Goal: Find specific page/section: Find specific page/section

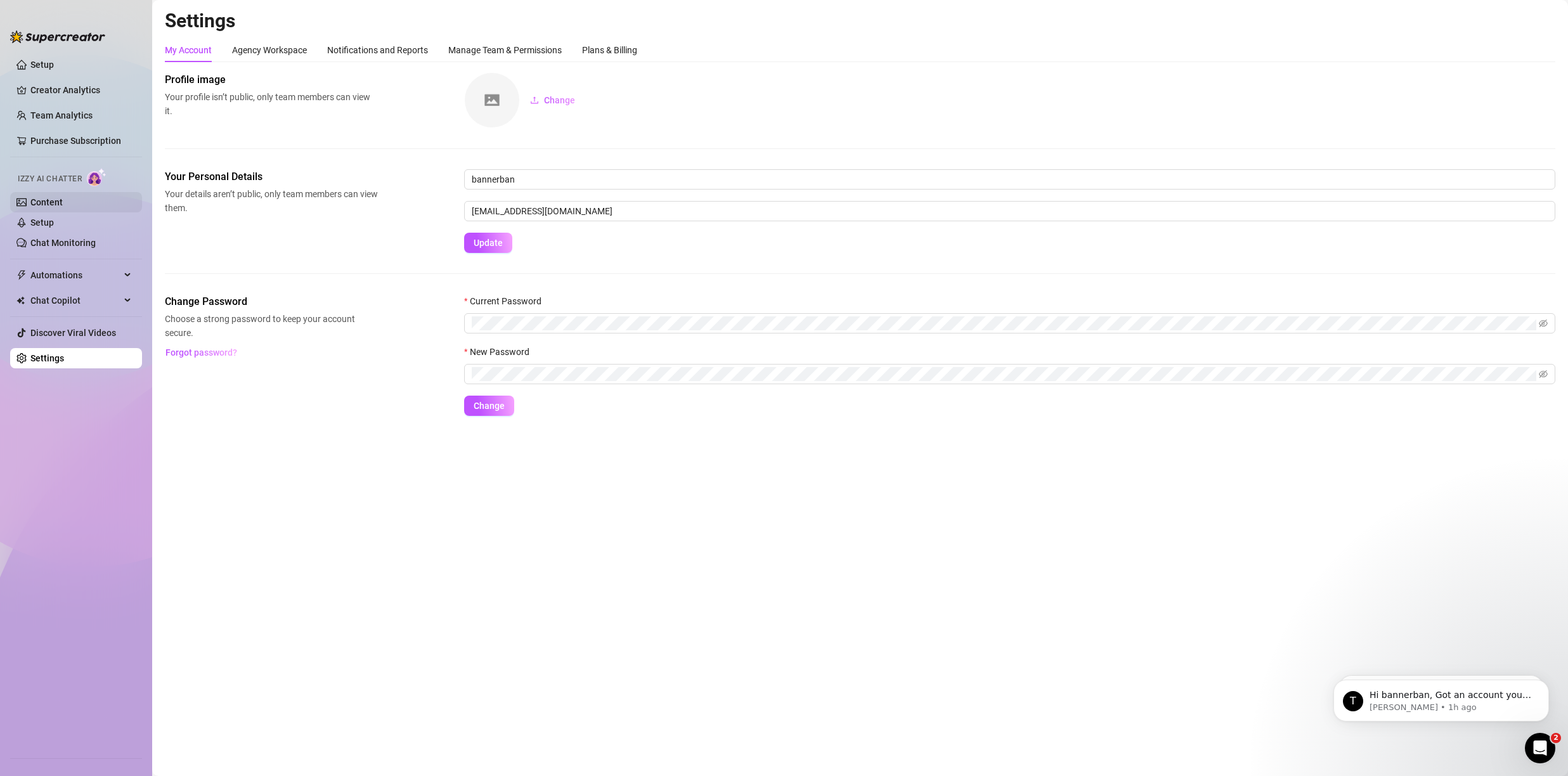
click at [33, 205] on link "Content" at bounding box center [47, 203] width 32 height 10
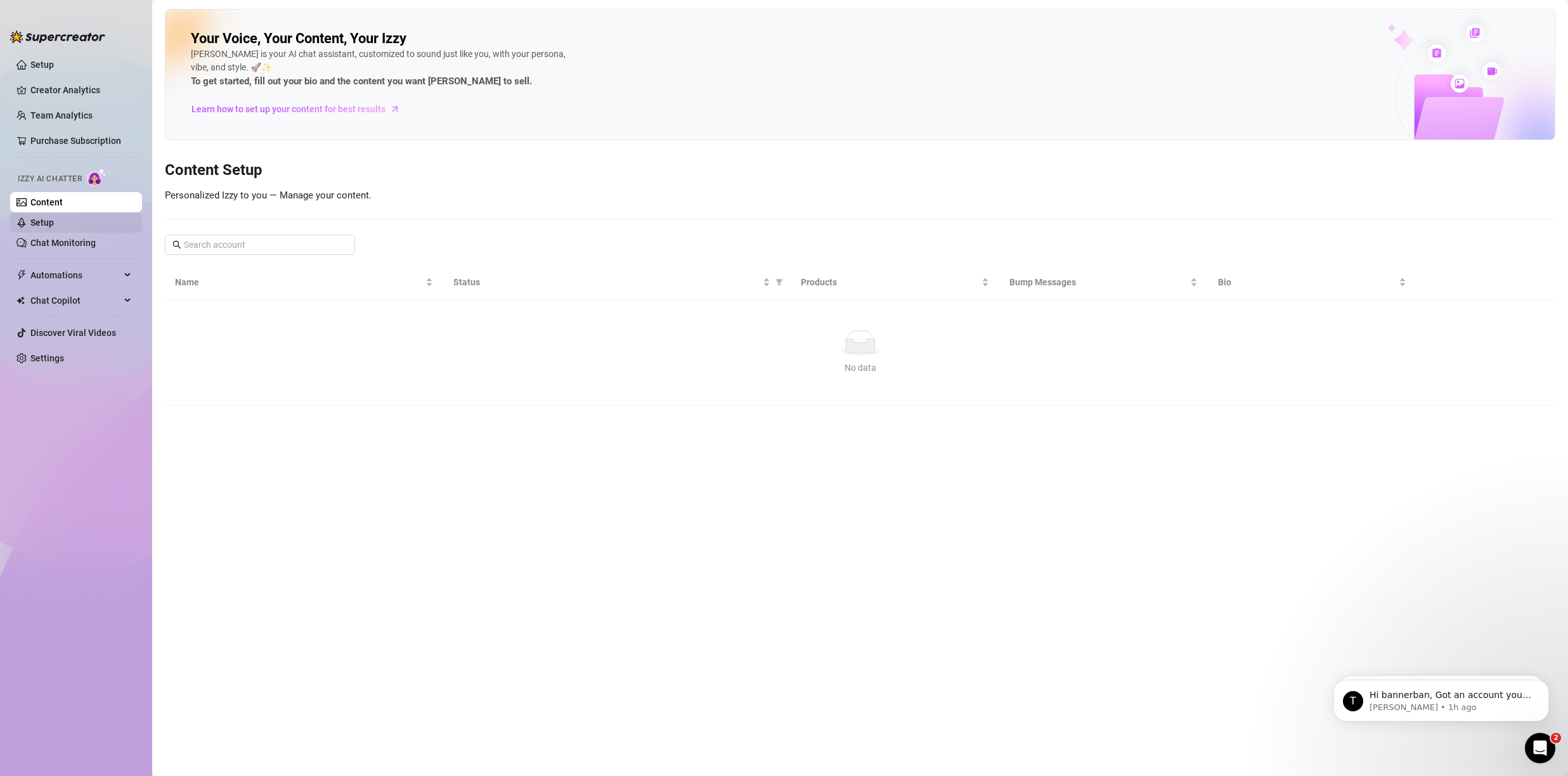
click at [35, 224] on link "Setup" at bounding box center [43, 222] width 24 height 10
